Goal: Ask a question

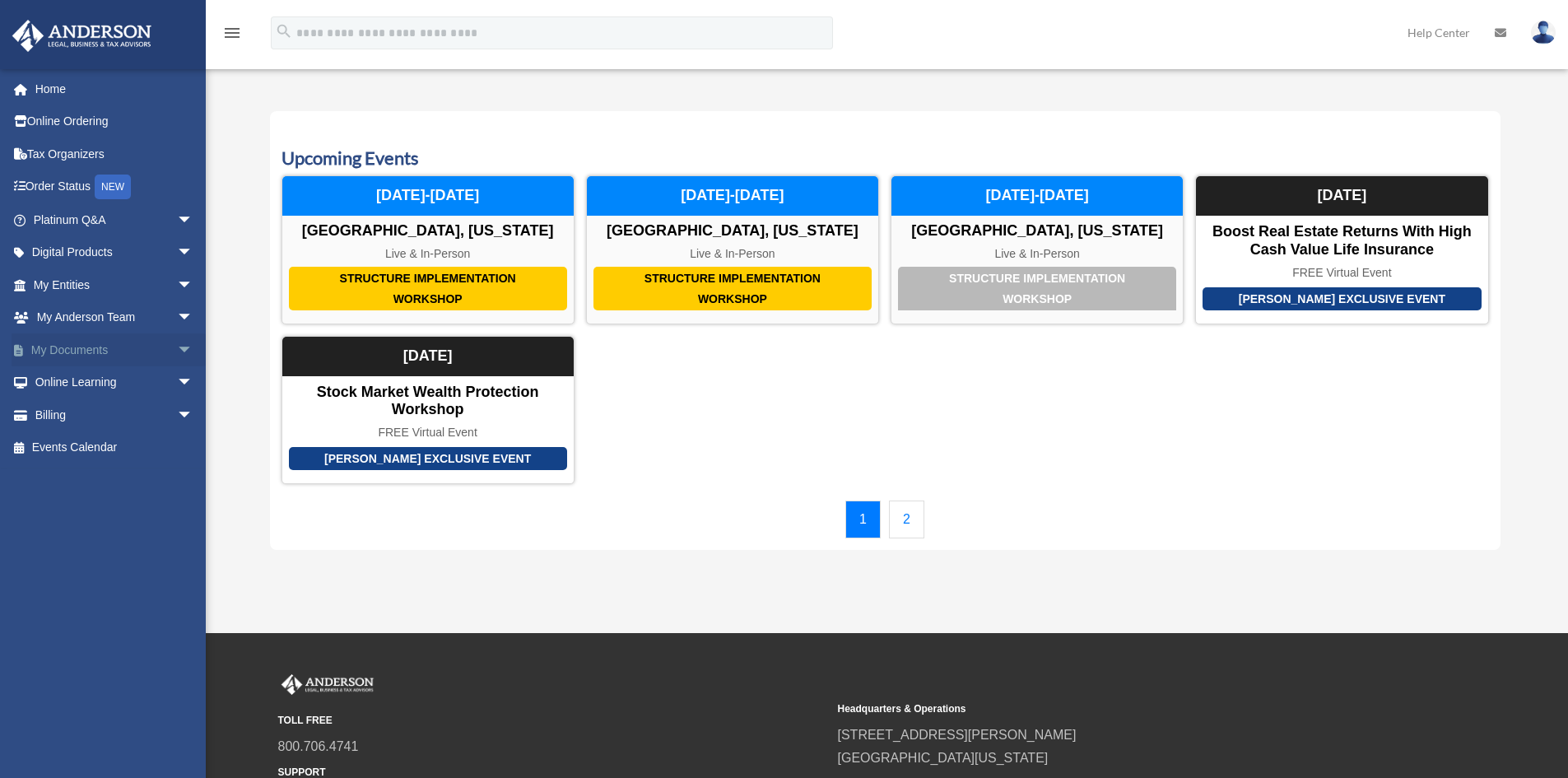
click at [177, 356] on span "arrow_drop_down" at bounding box center [194, 350] width 33 height 34
click at [102, 444] on link "Forms Library" at bounding box center [120, 448] width 195 height 33
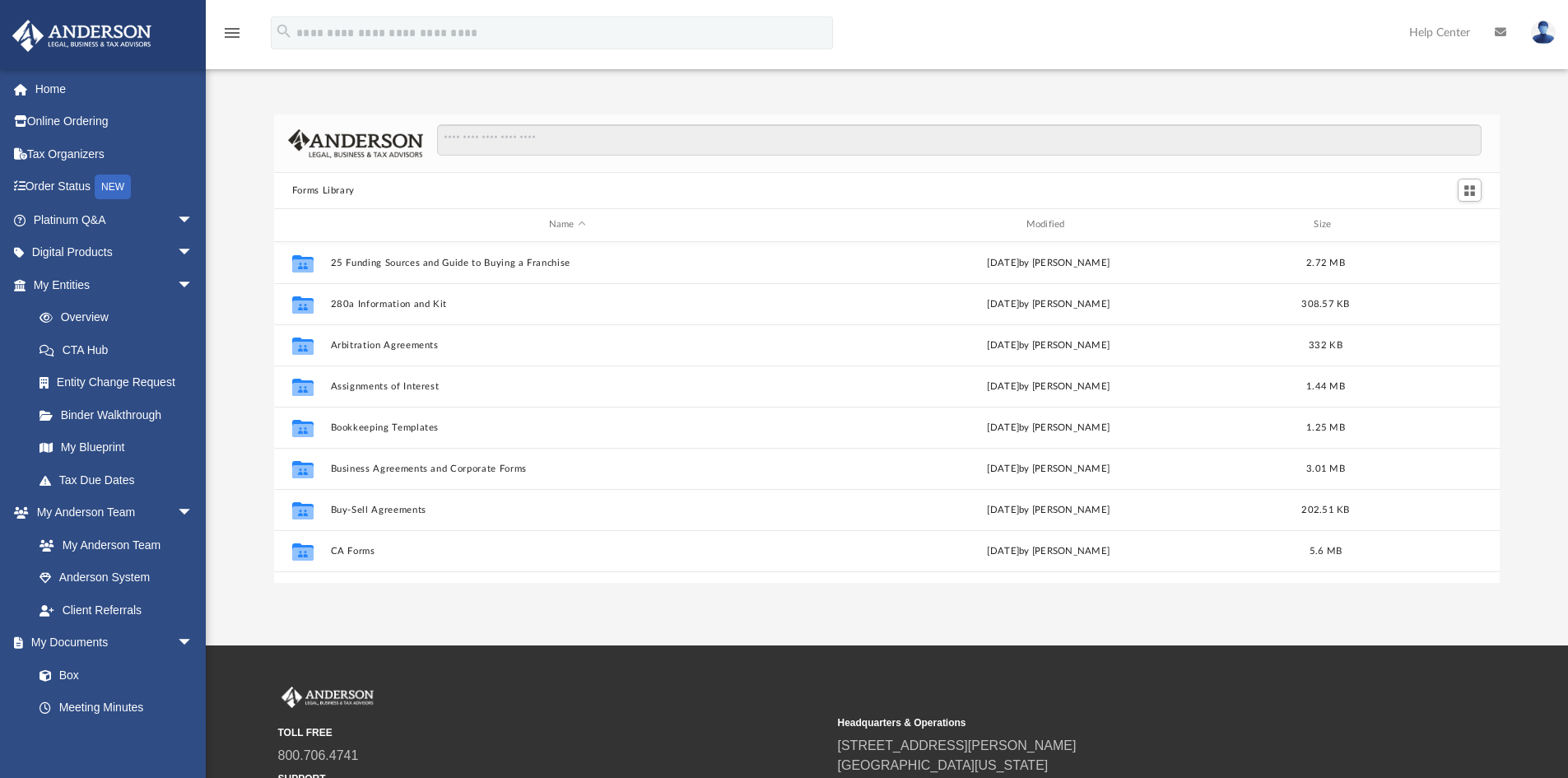
scroll to position [362, 1213]
click at [177, 218] on span "arrow_drop_down" at bounding box center [194, 220] width 33 height 34
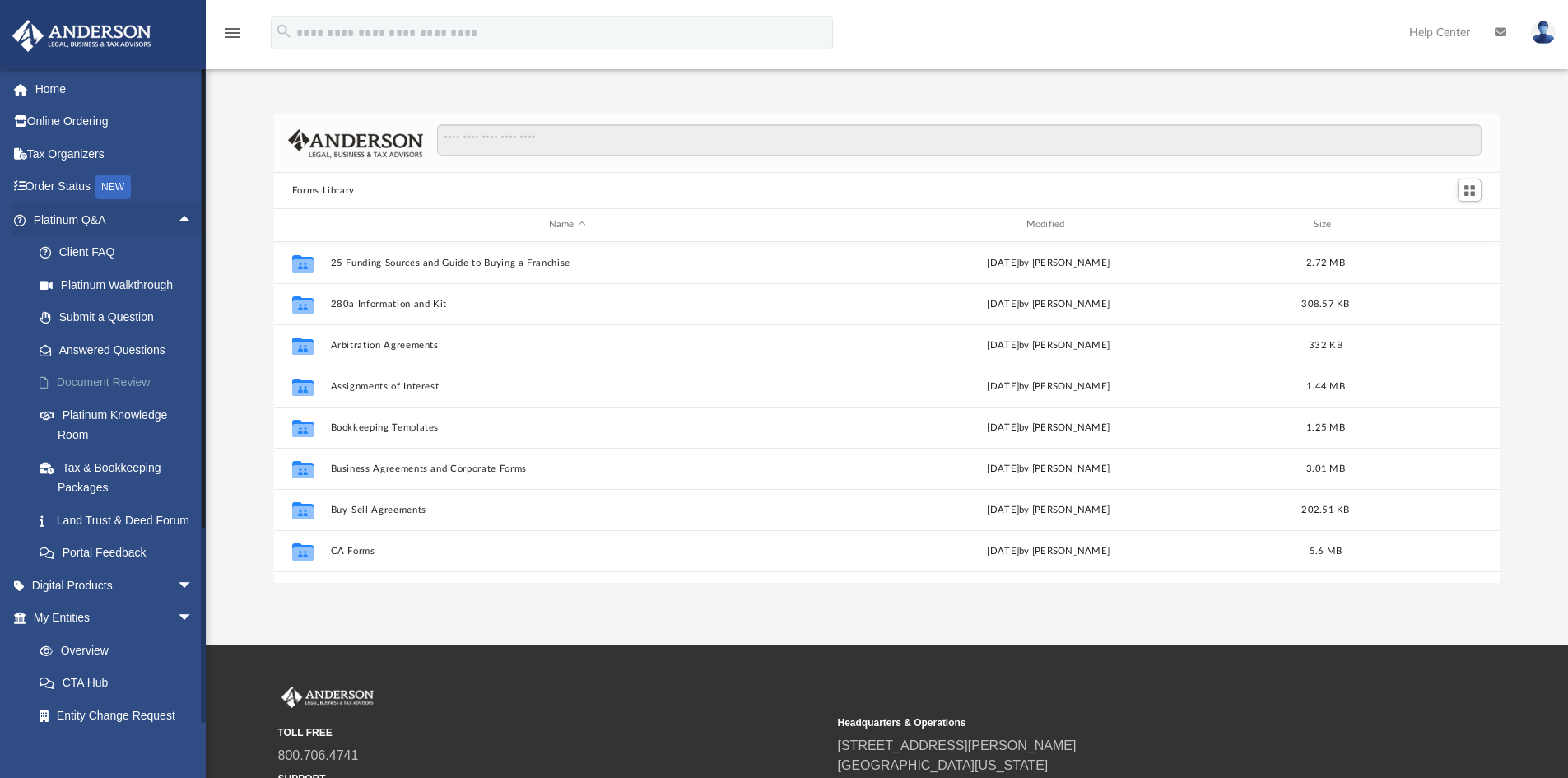
click at [91, 386] on link "Document Review" at bounding box center [120, 383] width 195 height 33
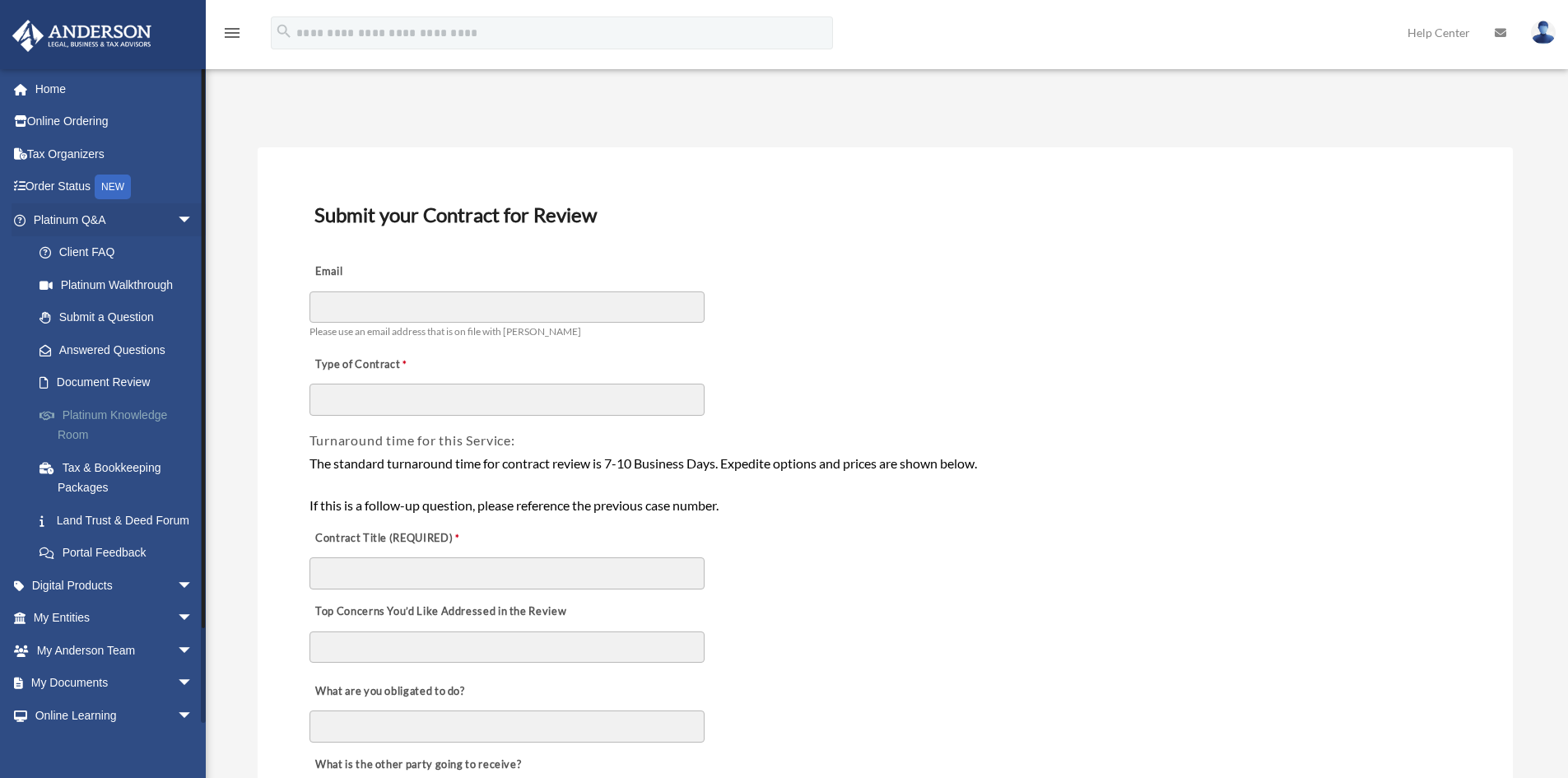
click at [120, 412] on link "Platinum Knowledge Room" at bounding box center [120, 424] width 195 height 52
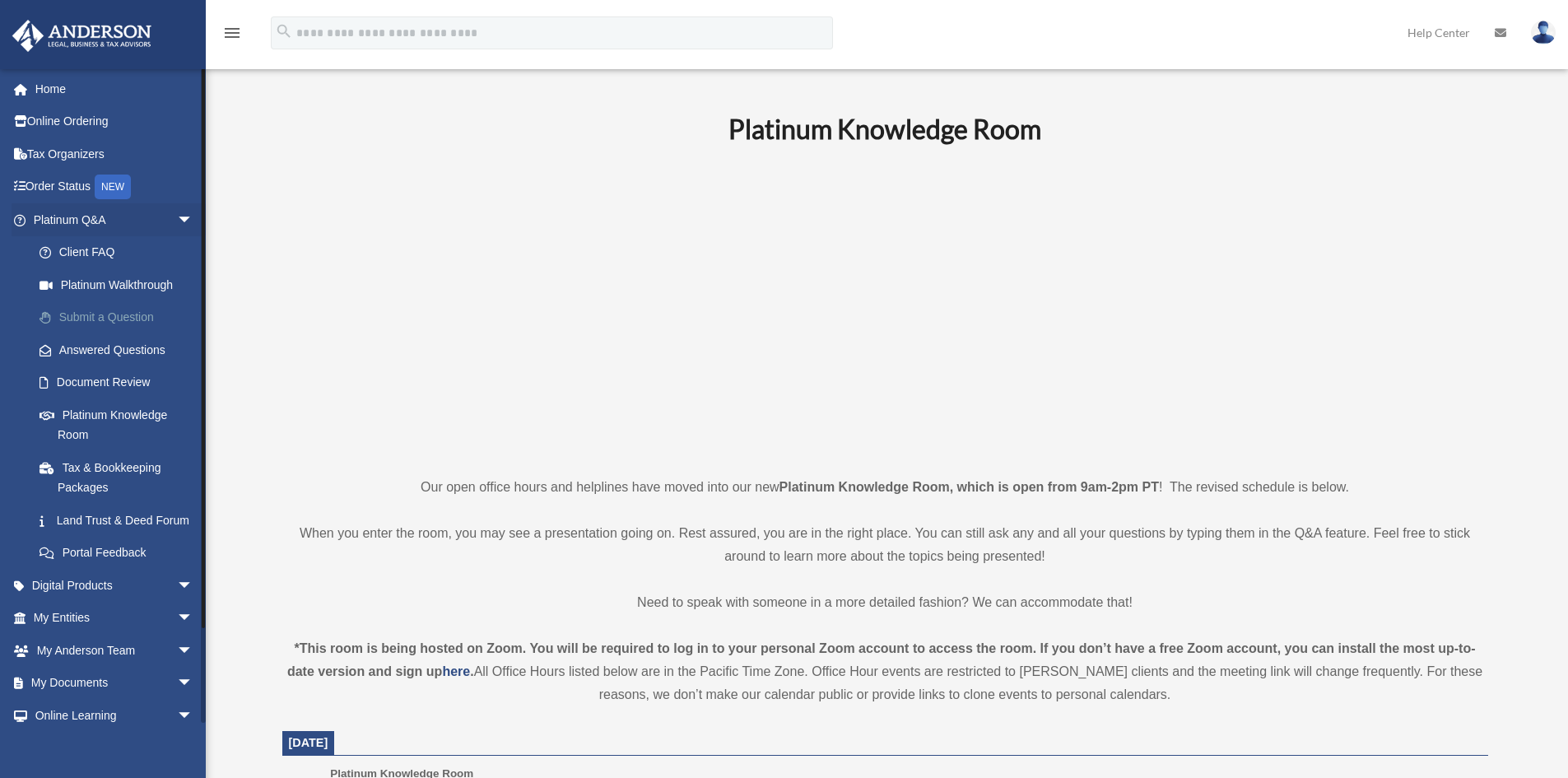
click at [107, 322] on link "Submit a Question" at bounding box center [120, 318] width 195 height 33
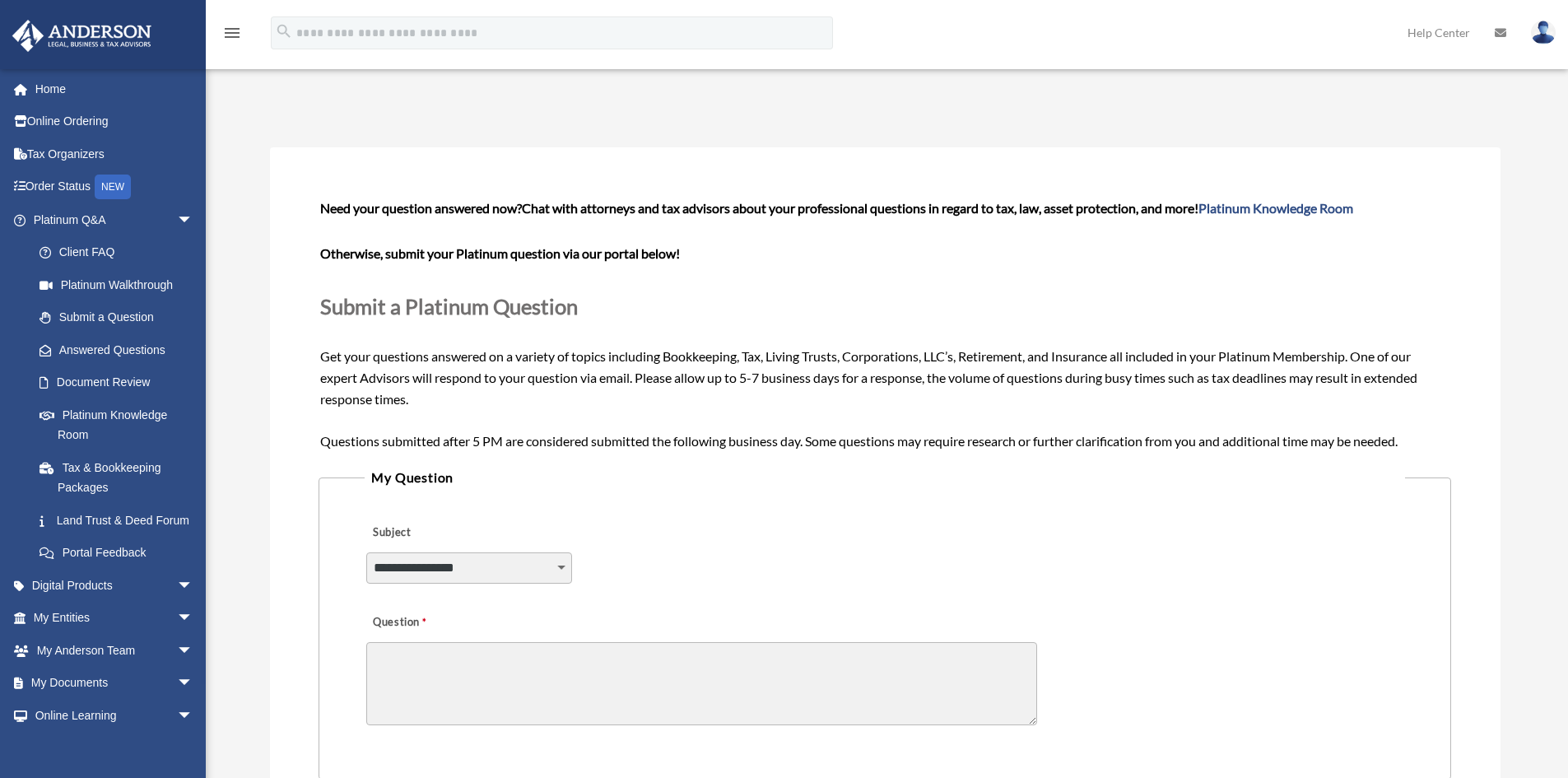
click at [311, 94] on div "Submit A Question date_range Published on Last updated June 7, 2024 May 11, 202…" at bounding box center [885, 622] width 1255 height 1062
